Goal: Transaction & Acquisition: Subscribe to service/newsletter

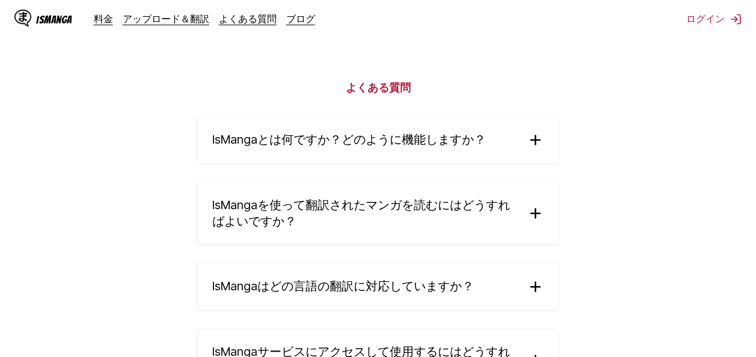
scroll to position [1993, 0]
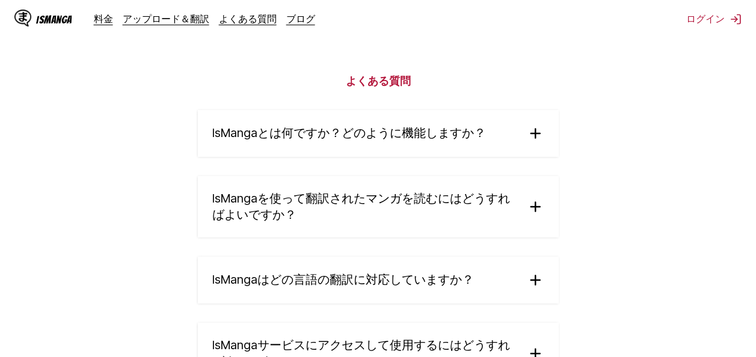
click at [539, 143] on img at bounding box center [535, 134] width 18 height 18
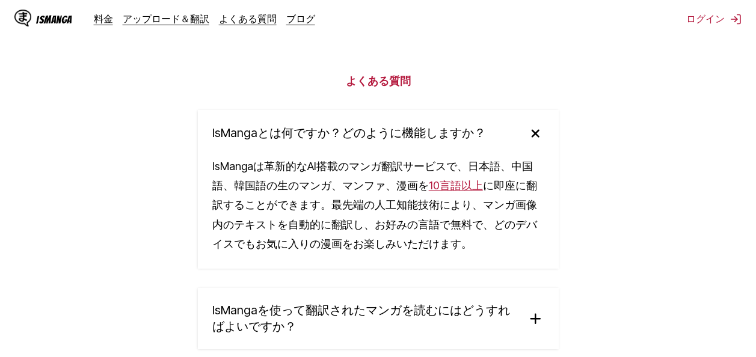
click at [540, 146] on img at bounding box center [534, 132] width 25 height 25
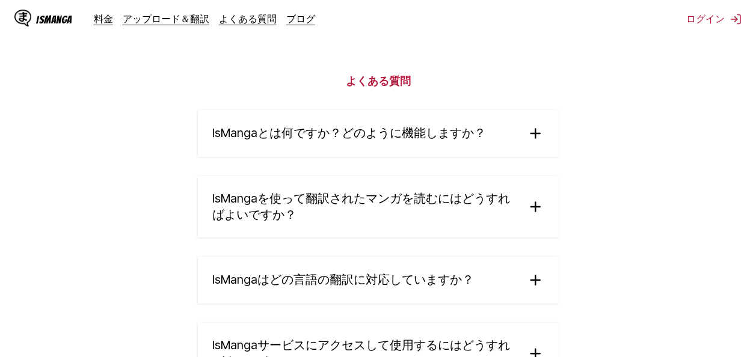
click at [536, 216] on img at bounding box center [535, 207] width 18 height 18
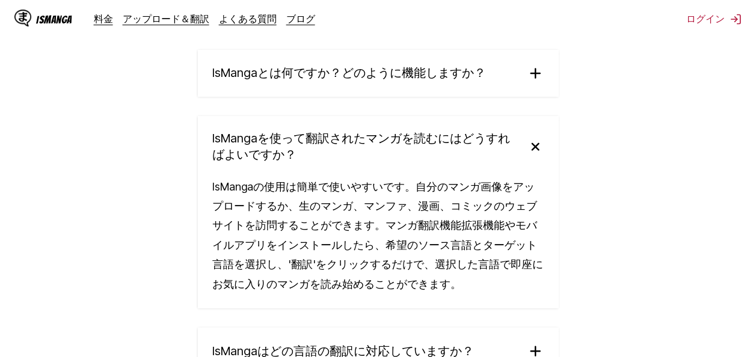
scroll to position [2113, 0]
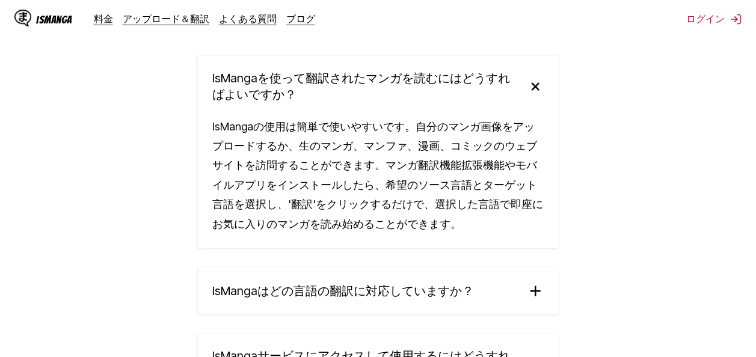
click at [536, 99] on img at bounding box center [534, 85] width 25 height 25
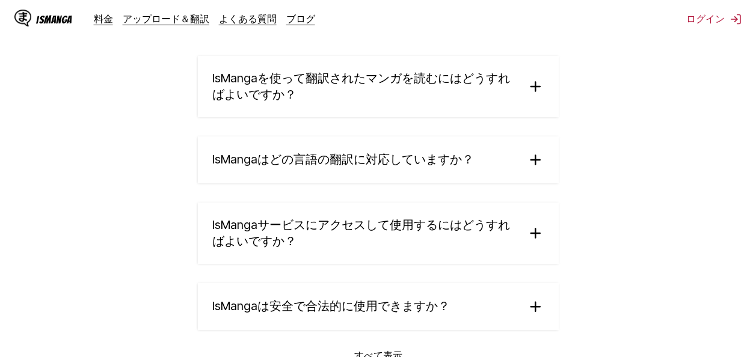
click at [532, 169] on img at bounding box center [535, 160] width 18 height 18
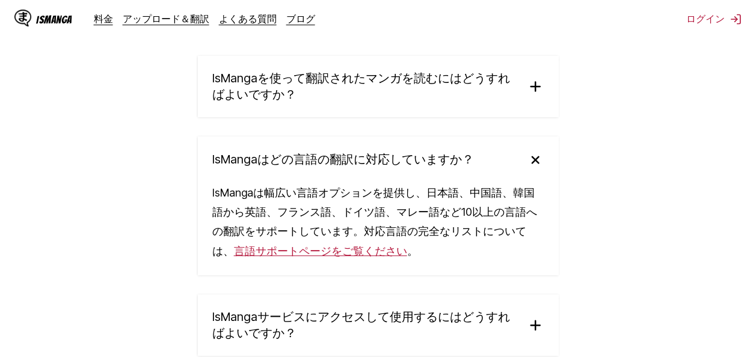
click at [377, 257] on link "言語サポートページをご覧ください" at bounding box center [320, 251] width 173 height 13
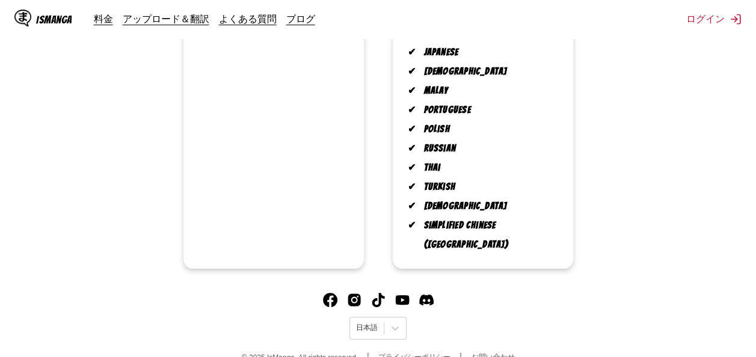
scroll to position [428, 0]
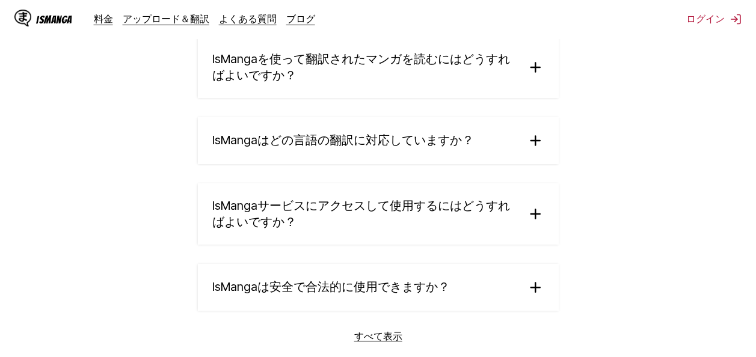
scroll to position [2192, 0]
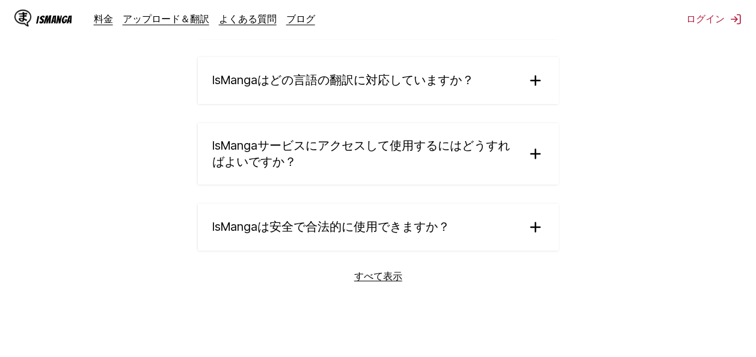
click at [538, 163] on img at bounding box center [535, 154] width 18 height 18
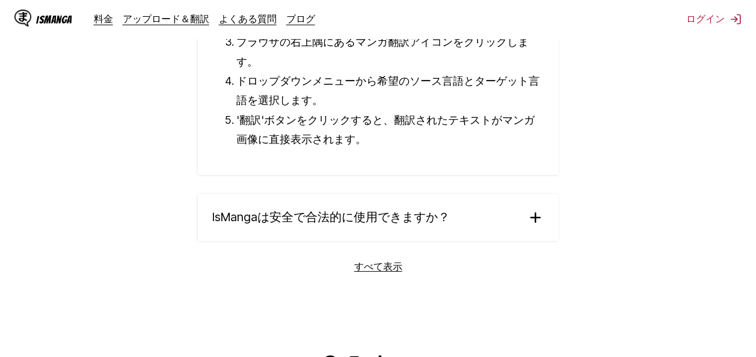
scroll to position [2493, 0]
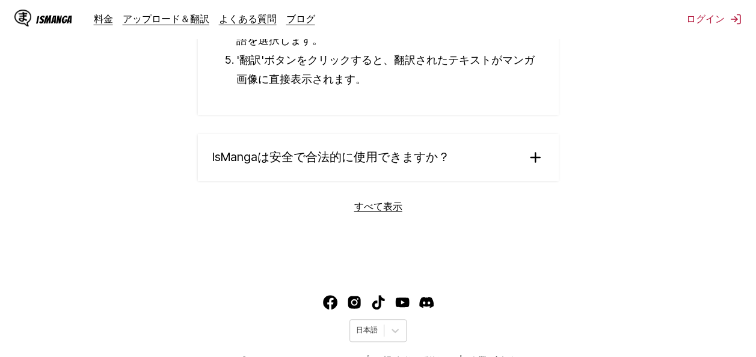
click at [535, 167] on img at bounding box center [535, 158] width 18 height 18
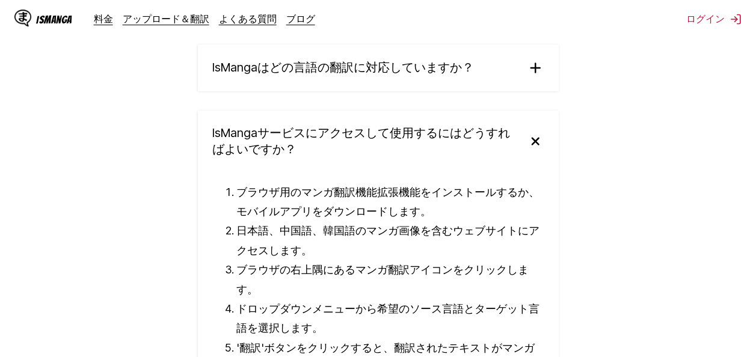
scroll to position [2024, 0]
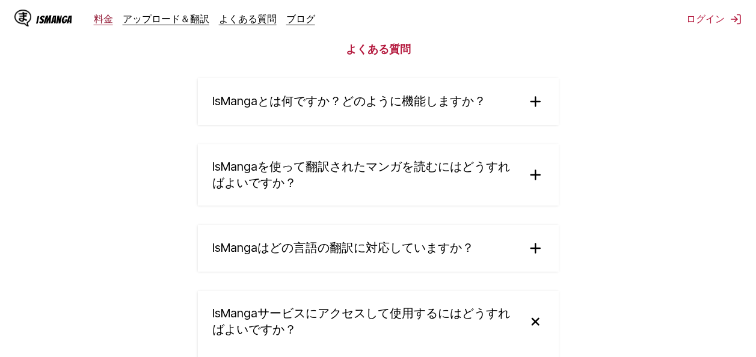
click at [100, 20] on link "料金" at bounding box center [103, 19] width 19 height 12
